Goal: Task Accomplishment & Management: Use online tool/utility

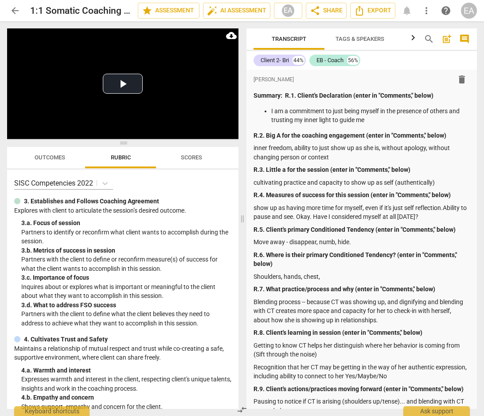
click at [16, 8] on span "arrow_back" at bounding box center [15, 10] width 11 height 11
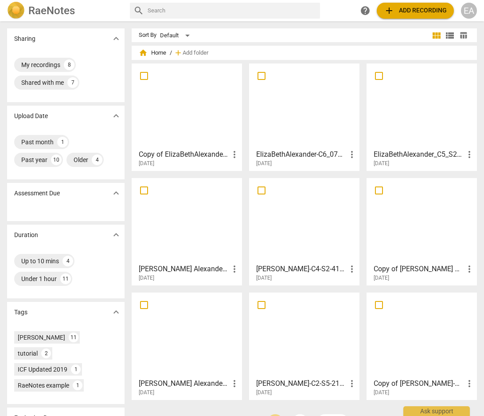
click at [414, 10] on span "add Add recording" at bounding box center [415, 10] width 63 height 11
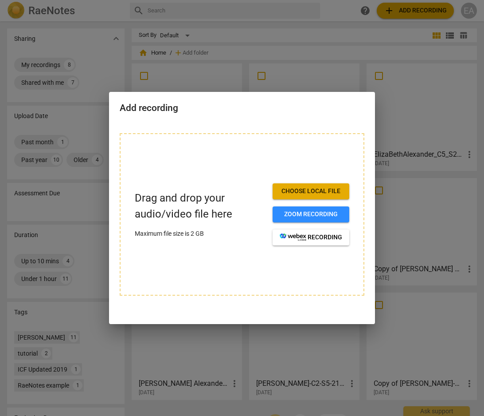
click at [298, 189] on span "Choose local file" at bounding box center [311, 191] width 63 height 9
click at [307, 194] on span "Choose local file" at bounding box center [311, 191] width 63 height 9
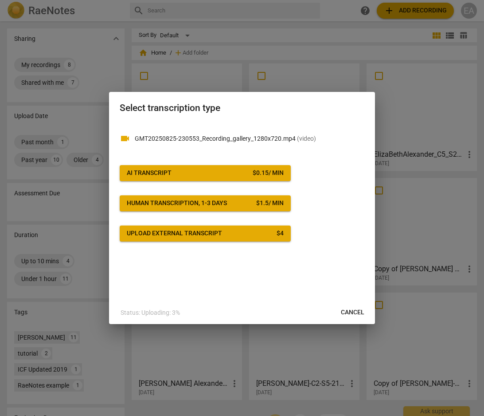
click at [242, 171] on span "AI Transcript $ 0.15 / min" at bounding box center [205, 173] width 157 height 9
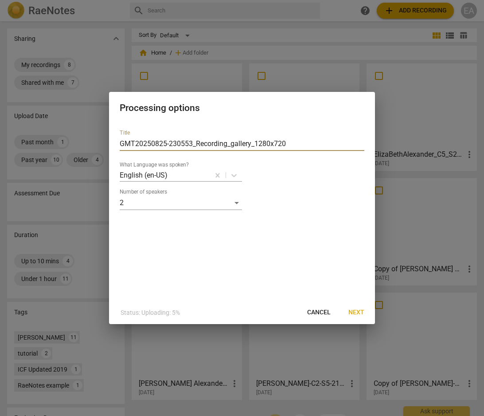
click at [222, 144] on input "GMT20250825-230553_Recording_gallery_1280x720" at bounding box center [242, 144] width 245 height 14
type input "[PERSON_NAME]-C2-S12-8252025"
click at [354, 308] on span "Next" at bounding box center [357, 312] width 16 height 9
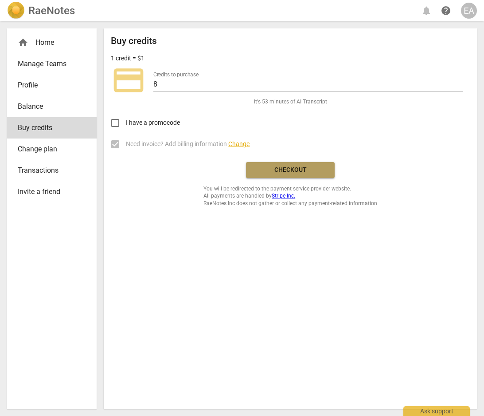
click at [266, 169] on span "Checkout" at bounding box center [290, 169] width 75 height 9
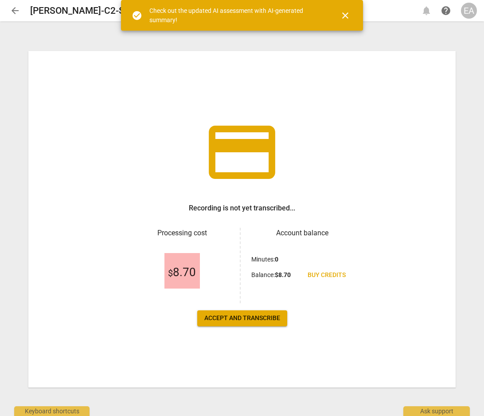
click at [242, 319] on span "Accept and transcribe" at bounding box center [243, 318] width 76 height 9
